Goal: Task Accomplishment & Management: Complete application form

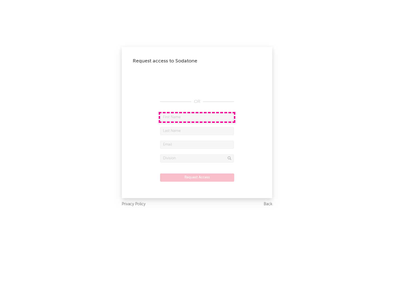
click at [197, 117] on input "text" at bounding box center [197, 117] width 74 height 8
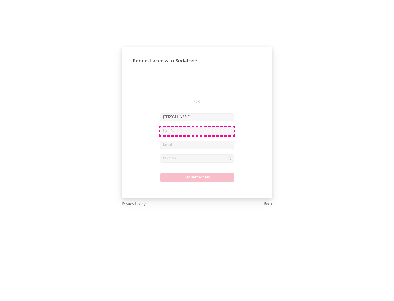
type input "[PERSON_NAME]"
click at [197, 131] on input "text" at bounding box center [197, 131] width 74 height 8
type input "[PERSON_NAME]"
click at [197, 144] on input "text" at bounding box center [197, 145] width 74 height 8
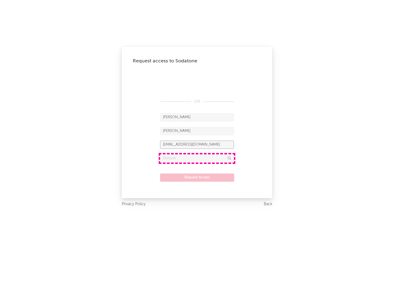
type input "[EMAIL_ADDRESS][DOMAIN_NAME]"
click at [197, 158] on input "text" at bounding box center [197, 158] width 74 height 8
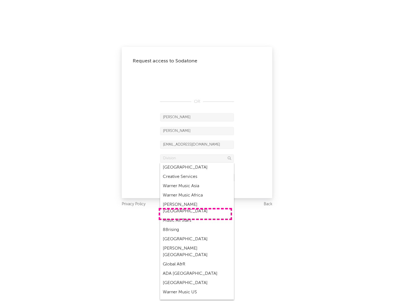
click at [195, 216] on div "Music All Stars" at bounding box center [197, 220] width 74 height 9
type input "Music All Stars"
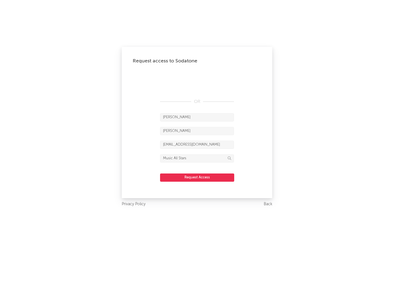
click at [197, 177] on button "Request Access" at bounding box center [197, 177] width 74 height 8
